Goal: Task Accomplishment & Management: Complete application form

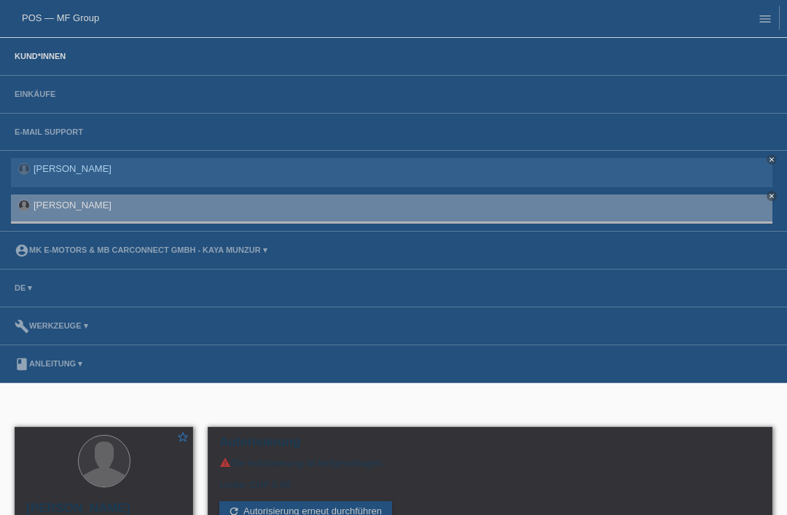
click at [31, 60] on link "Kund*innen" at bounding box center [40, 56] width 66 height 9
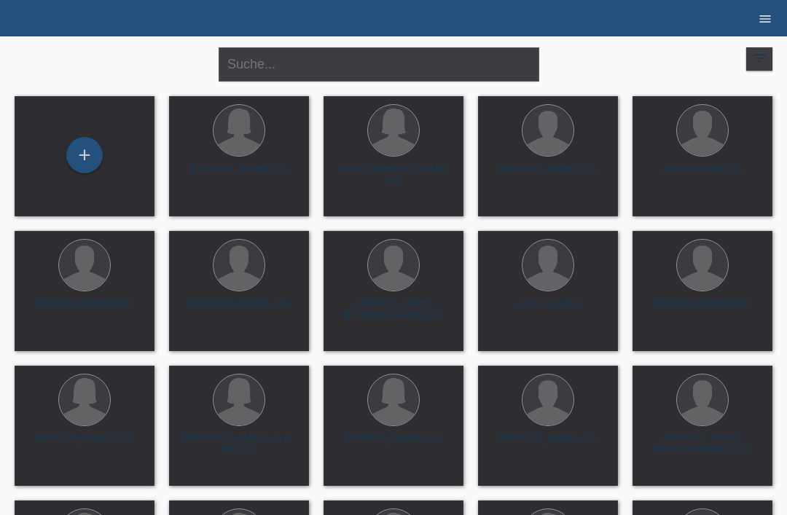
click at [764, 17] on icon "menu" at bounding box center [765, 19] width 15 height 15
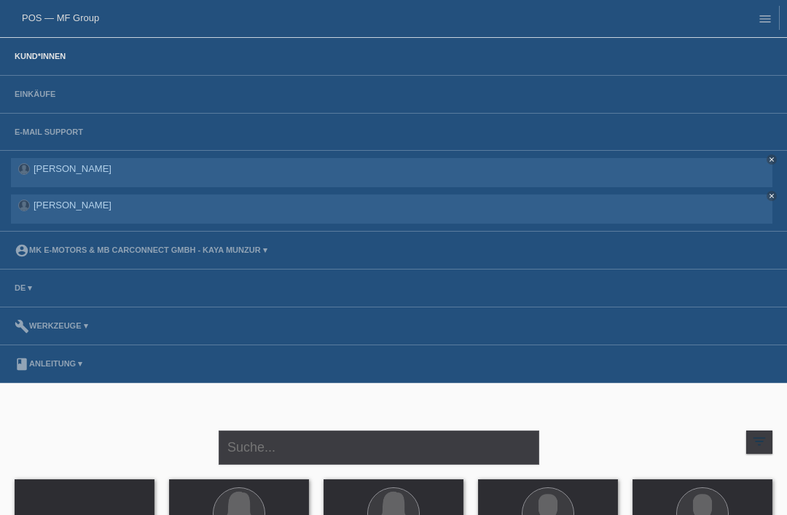
click at [50, 85] on li "Einkäufe" at bounding box center [393, 95] width 787 height 38
click at [34, 54] on link "Kund*innen" at bounding box center [40, 56] width 66 height 9
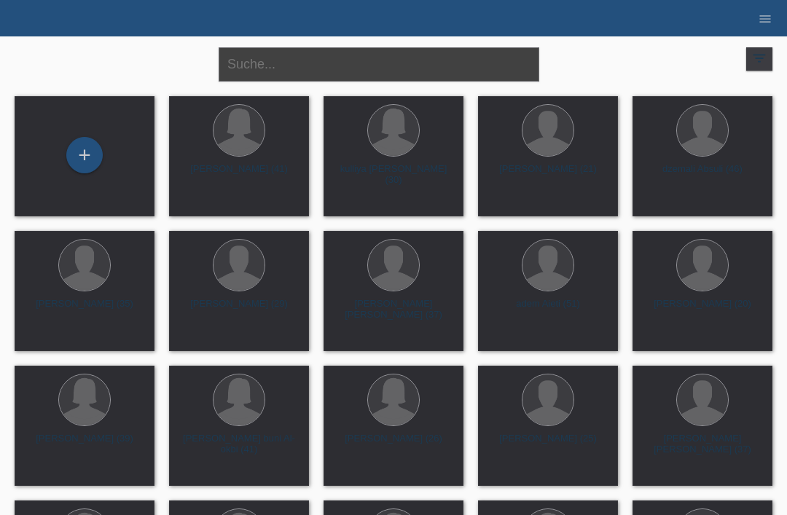
click at [274, 60] on input "text" at bounding box center [379, 64] width 321 height 34
click at [86, 155] on div "+" at bounding box center [84, 155] width 35 height 25
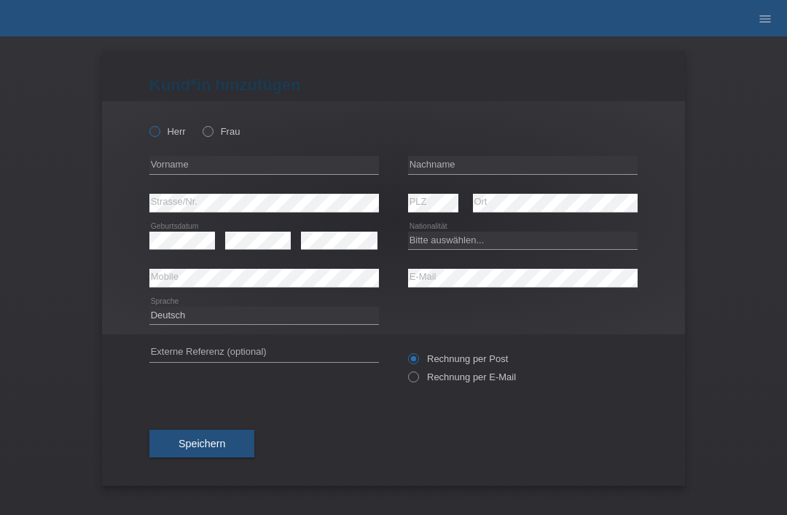
click at [147, 124] on icon at bounding box center [147, 124] width 0 height 0
click at [156, 133] on input "Herr" at bounding box center [153, 130] width 9 height 9
radio input "true"
click at [485, 160] on input "text" at bounding box center [523, 165] width 230 height 18
type input "Muttenzer"
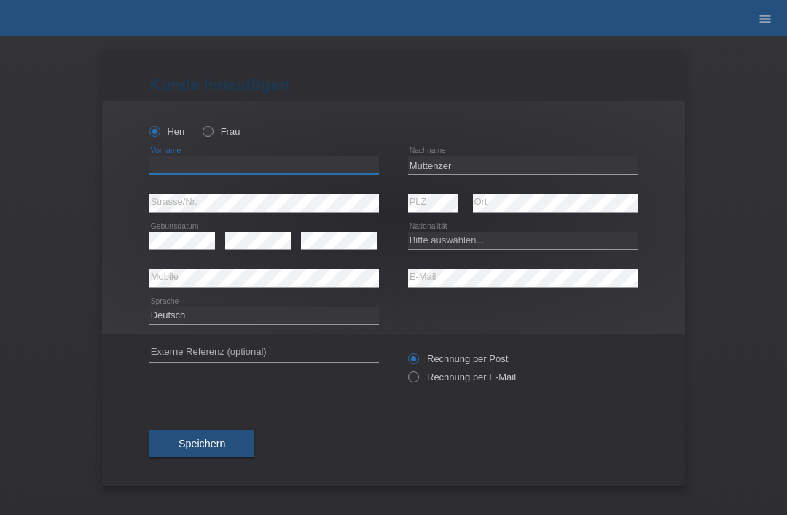
click at [308, 165] on input "text" at bounding box center [264, 165] width 230 height 18
type input "[PERSON_NAME]"
click at [477, 249] on select "Bitte auswählen... Schweiz Deutschland Liechtenstein Österreich ------------ Af…" at bounding box center [523, 240] width 230 height 17
select select "CH"
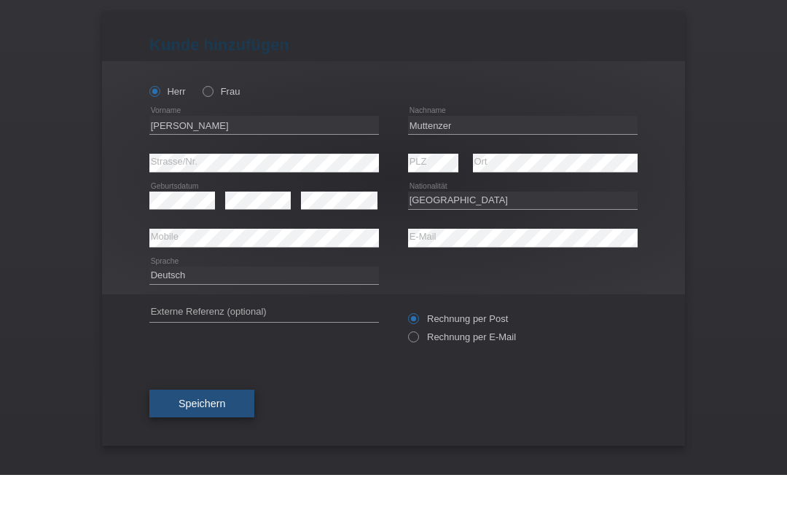
click at [212, 430] on button "Speichern" at bounding box center [201, 444] width 105 height 28
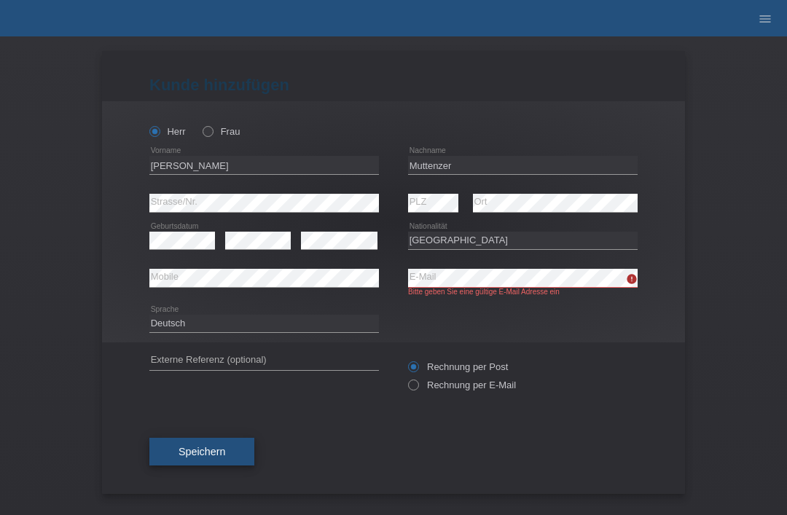
click at [208, 450] on button "Speichern" at bounding box center [201, 452] width 105 height 28
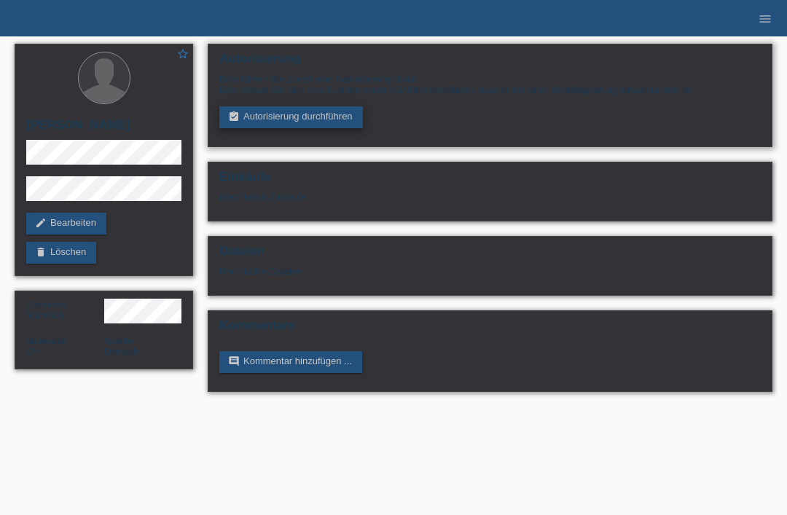
click at [292, 122] on link "assignment_turned_in Autorisierung durchführen" at bounding box center [291, 117] width 144 height 22
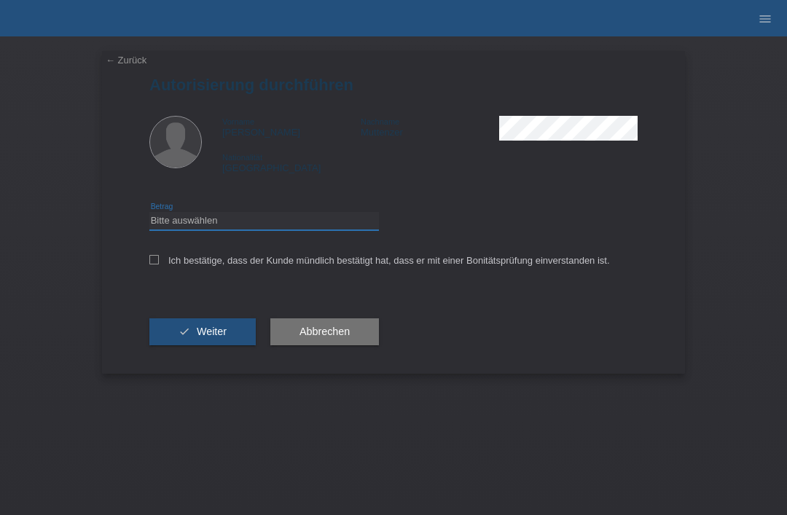
click at [259, 230] on select "Bitte auswählen CHF 1.00 - CHF 499.00 CHF 500.00 - CHF 1'999.00 CHF 2'000.00 - …" at bounding box center [264, 220] width 230 height 17
select select "3"
click at [149, 273] on div "← Zurück Autorisierung durchführen Vorname [PERSON_NAME] Nachname Muttenzer Nat…" at bounding box center [393, 212] width 583 height 323
click at [161, 264] on label "Ich bestätige, dass der Kunde mündlich bestätigt hat, dass er mit einer Bonität…" at bounding box center [379, 260] width 461 height 11
click at [159, 264] on input "Ich bestätige, dass der Kunde mündlich bestätigt hat, dass er mit einer Bonität…" at bounding box center [153, 259] width 9 height 9
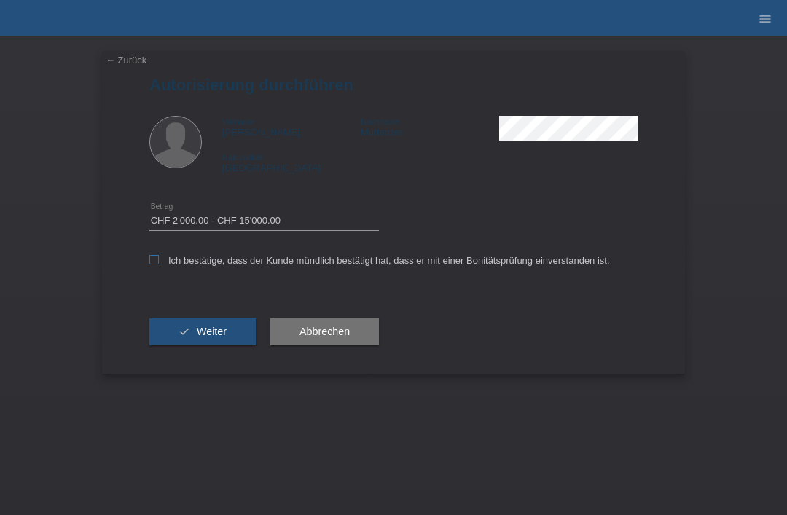
checkbox input "true"
click at [207, 336] on span "Weiter" at bounding box center [212, 332] width 30 height 12
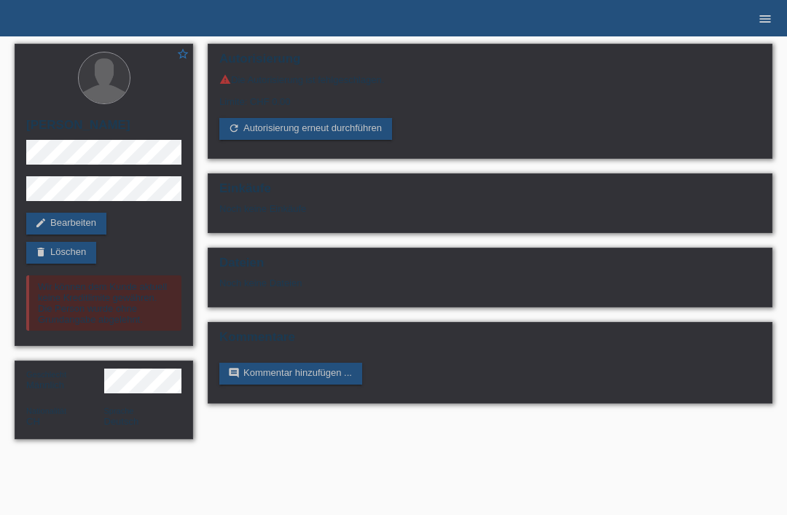
click at [765, 22] on icon "menu" at bounding box center [765, 19] width 15 height 15
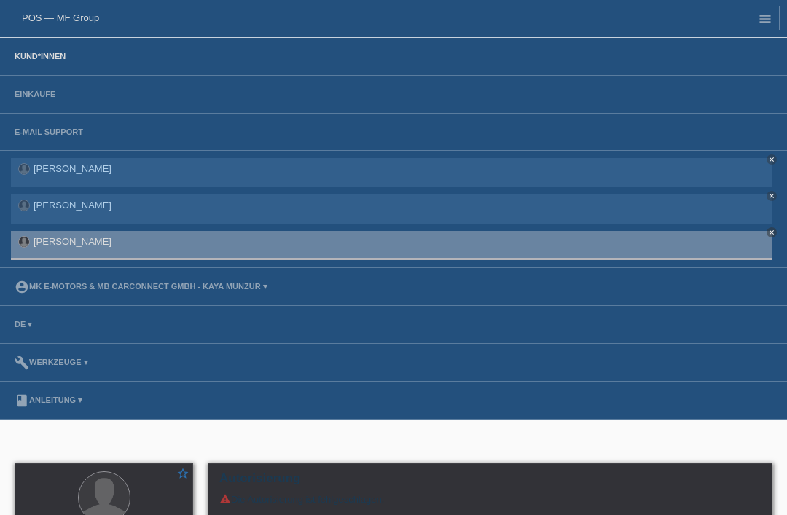
click at [44, 60] on link "Kund*innen" at bounding box center [40, 56] width 66 height 9
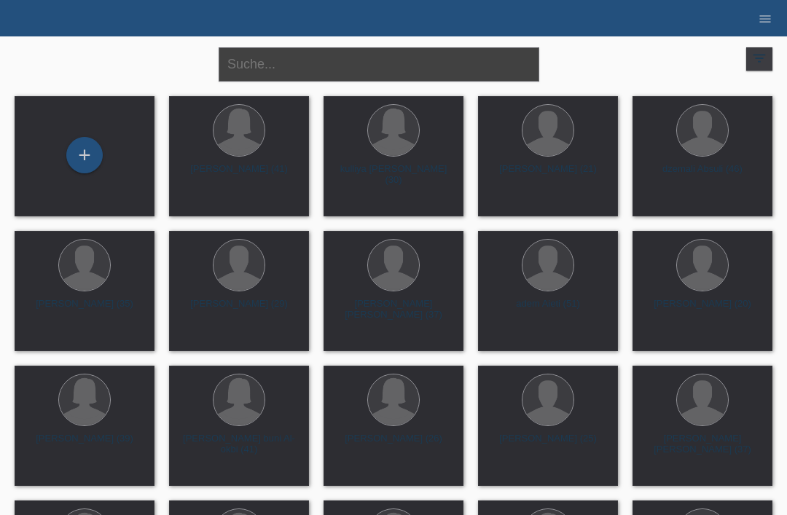
click at [418, 72] on input "text" at bounding box center [379, 64] width 321 height 34
type input "Muttenzer alessandro"
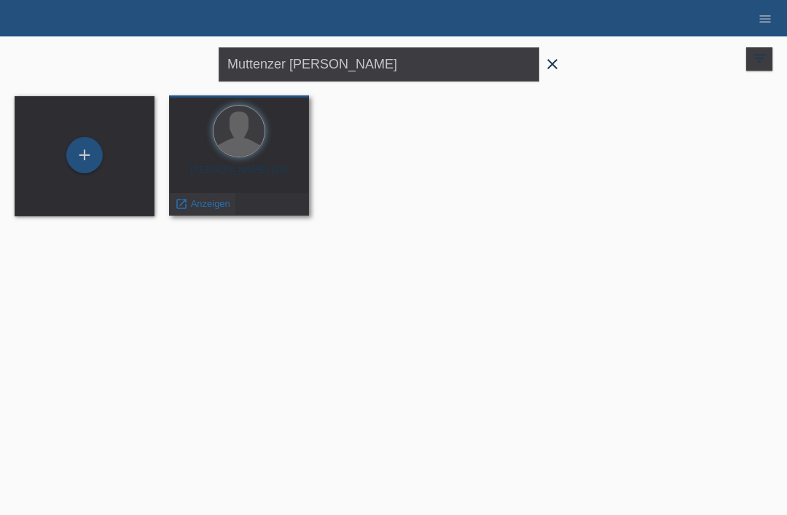
click at [204, 209] on span "Anzeigen" at bounding box center [210, 203] width 39 height 11
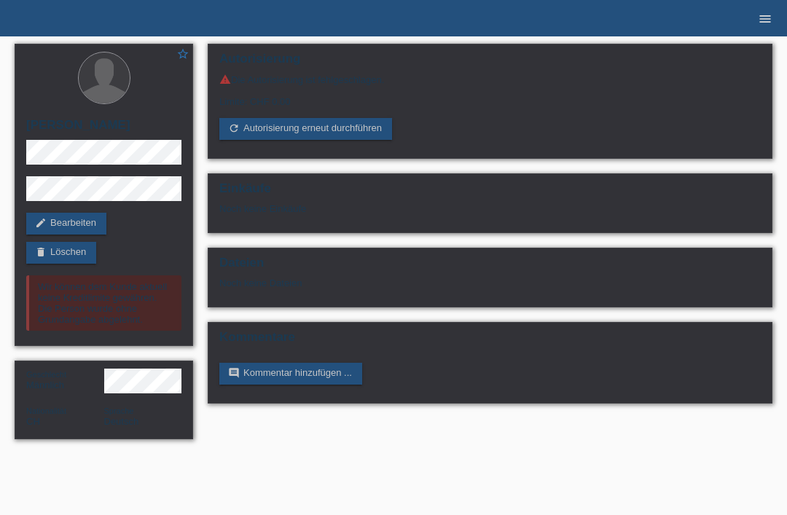
click at [764, 24] on icon "menu" at bounding box center [765, 19] width 15 height 15
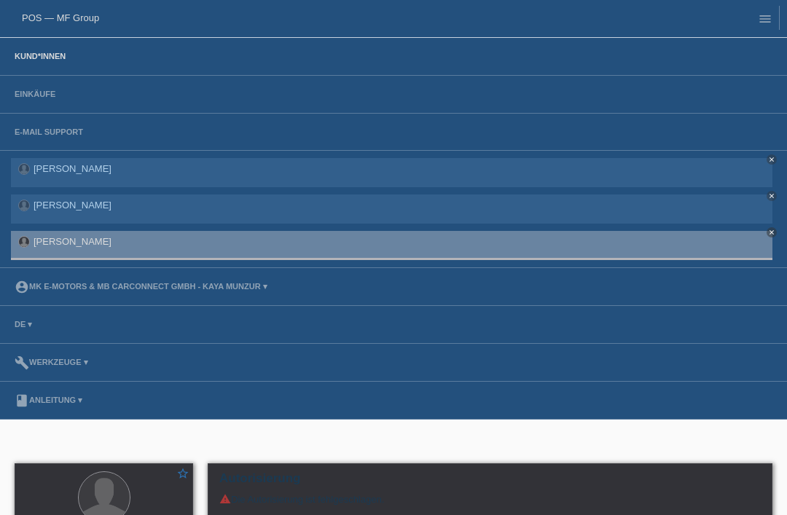
click at [46, 60] on link "Kund*innen" at bounding box center [40, 56] width 66 height 9
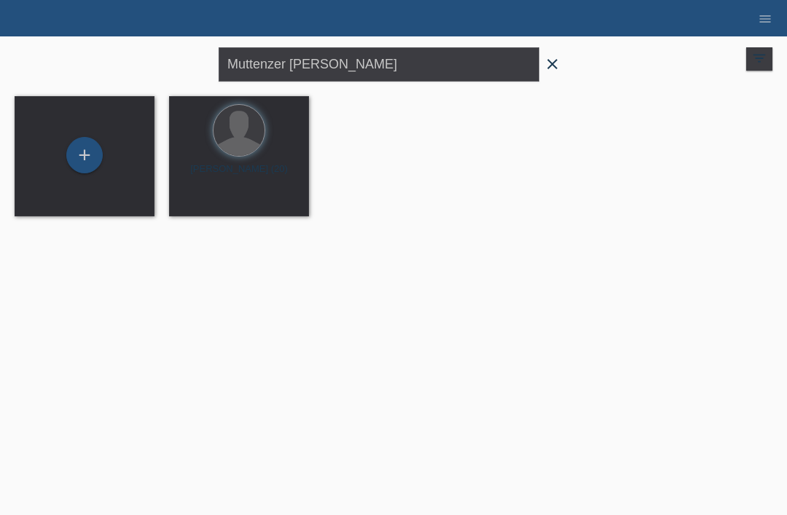
click at [554, 68] on icon "close" at bounding box center [552, 63] width 17 height 17
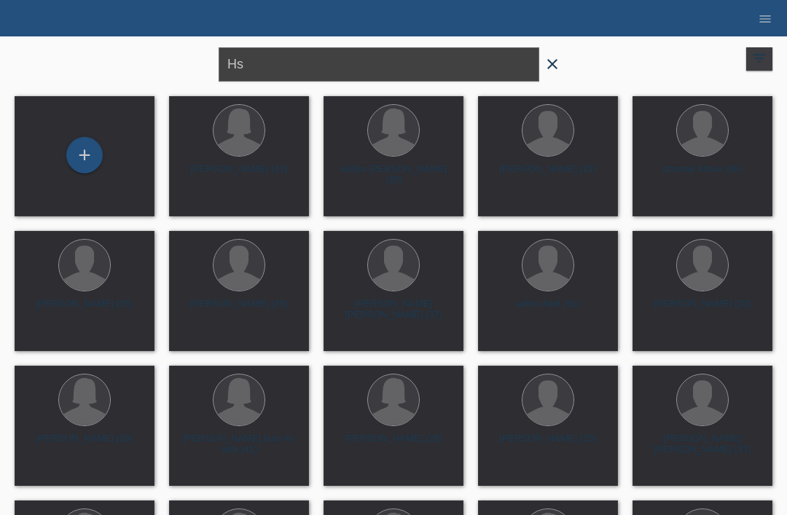
type input "H"
